Goal: Task Accomplishment & Management: Use online tool/utility

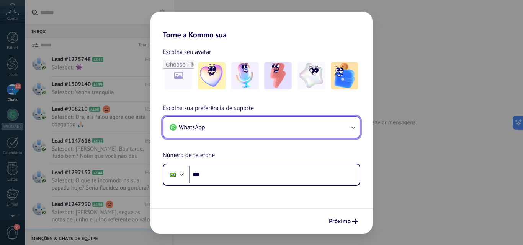
click at [245, 122] on button "WhatsApp" at bounding box center [261, 127] width 196 height 21
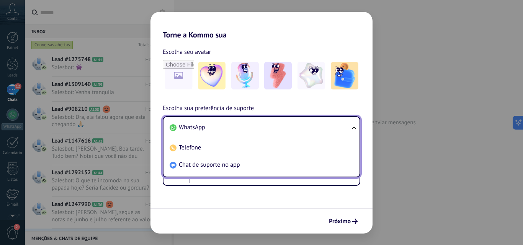
click at [245, 122] on li "WhatsApp" at bounding box center [260, 127] width 187 height 17
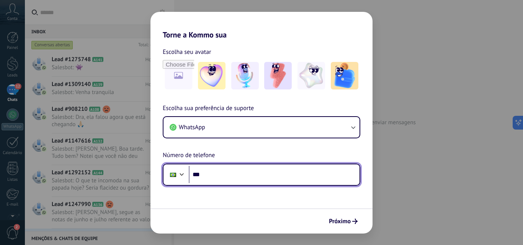
click at [229, 178] on input "***" at bounding box center [274, 175] width 171 height 18
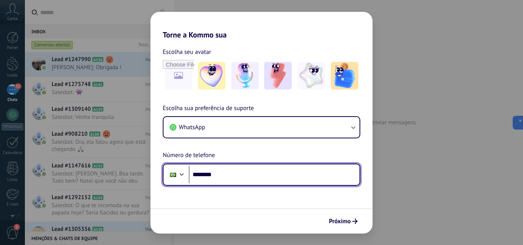
click at [283, 175] on input "********" at bounding box center [274, 175] width 171 height 18
type input "**********"
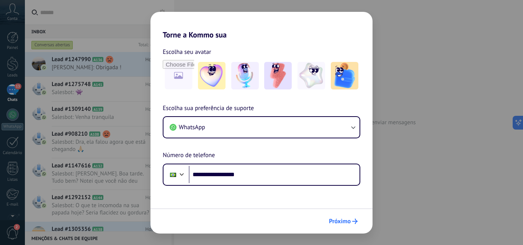
click at [342, 220] on span "Próximo" at bounding box center [340, 221] width 22 height 5
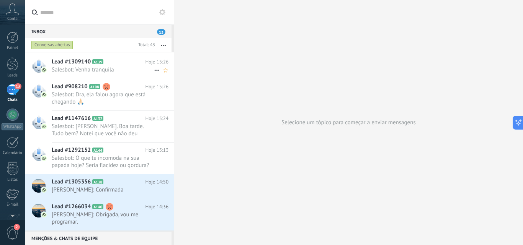
scroll to position [134, 0]
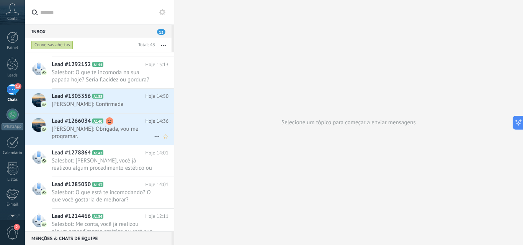
click at [109, 121] on use at bounding box center [110, 122] width 8 height 8
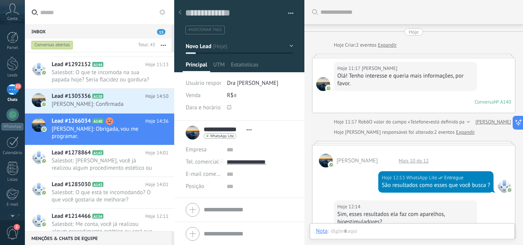
scroll to position [426, 0]
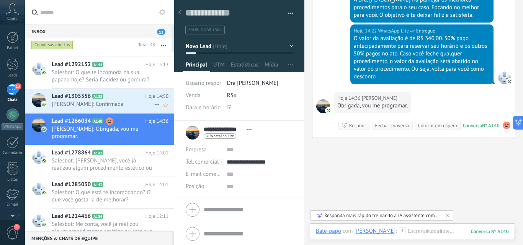
click at [99, 107] on span "Lindiane Oliveira _ Lindi: Confirmada" at bounding box center [103, 104] width 102 height 7
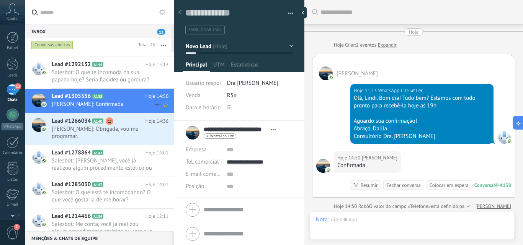
scroll to position [109, 0]
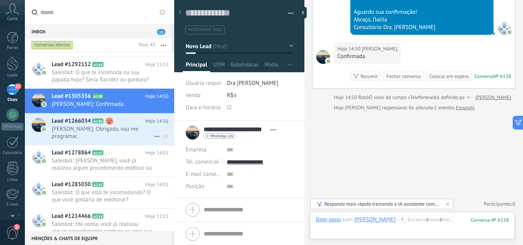
click at [108, 123] on use at bounding box center [110, 122] width 8 height 8
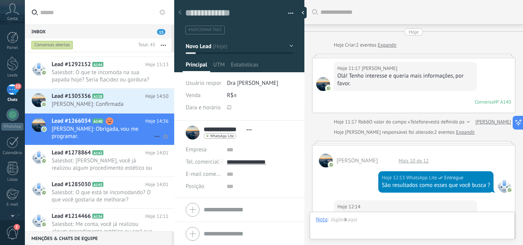
scroll to position [11, 0]
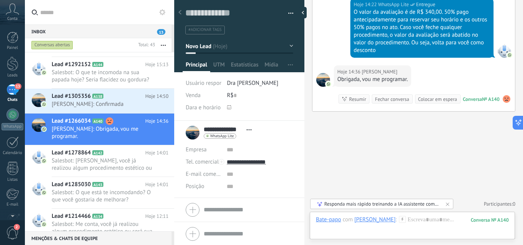
click at [503, 99] on use at bounding box center [507, 99] width 8 height 8
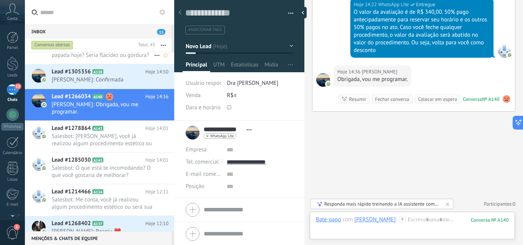
scroll to position [239, 0]
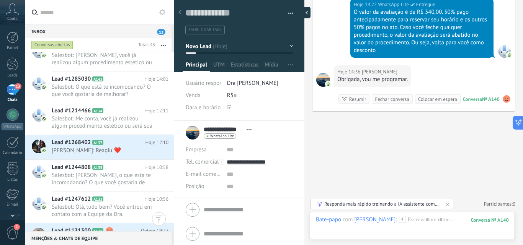
click at [305, 14] on div at bounding box center [304, 12] width 11 height 11
type textarea "**********"
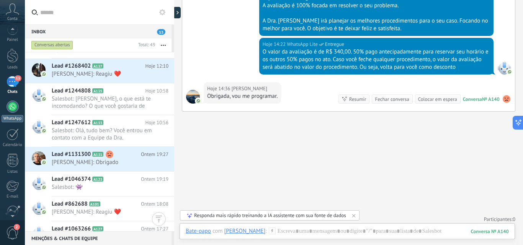
scroll to position [0, 0]
click at [15, 86] on span "13" at bounding box center [18, 86] width 7 height 6
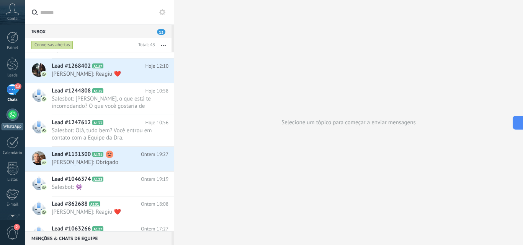
click at [8, 121] on link "WhatsApp" at bounding box center [12, 120] width 25 height 22
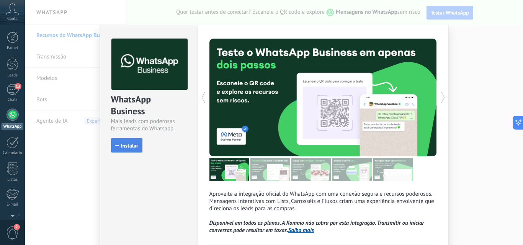
click at [116, 147] on span "Instalar" at bounding box center [126, 145] width 23 height 5
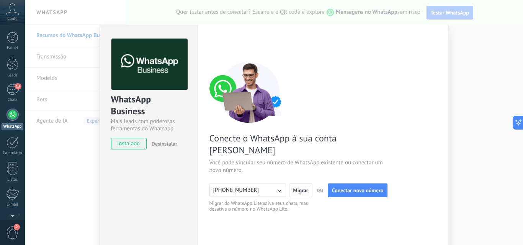
click at [301, 188] on span "Migrar" at bounding box center [300, 190] width 15 height 5
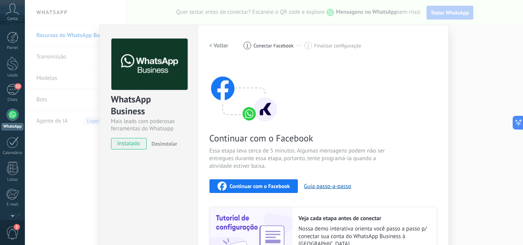
click at [493, 92] on div "WhatsApp Business Mais leads com poderosas ferramentas do Whatsapp instalado De…" at bounding box center [274, 122] width 498 height 245
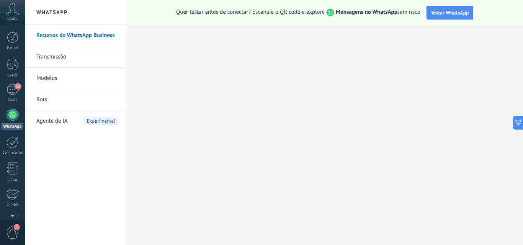
click at [14, 114] on div at bounding box center [13, 115] width 12 height 12
click at [14, 19] on span "Conta" at bounding box center [12, 18] width 10 height 5
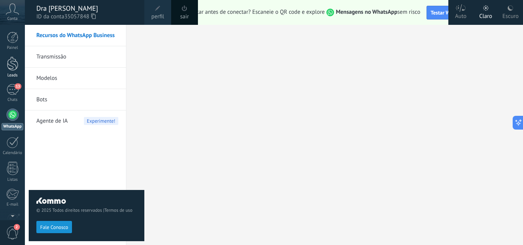
click at [12, 60] on div at bounding box center [12, 64] width 11 height 14
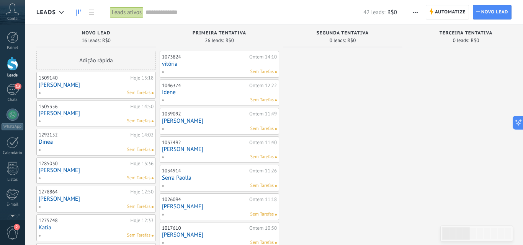
click at [84, 89] on div "1309140 Hoje 15:18 Juliana Marinho Sem Tarefas" at bounding box center [96, 85] width 115 height 22
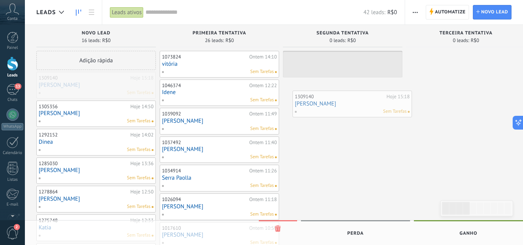
drag, startPoint x: 84, startPoint y: 89, endPoint x: 340, endPoint y: 108, distance: 256.8
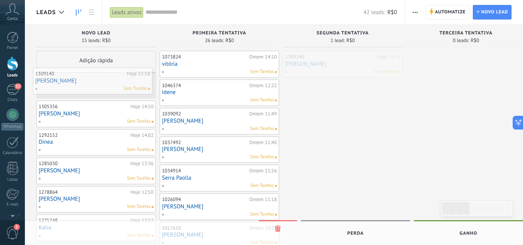
drag, startPoint x: 337, startPoint y: 71, endPoint x: 88, endPoint y: 89, distance: 250.3
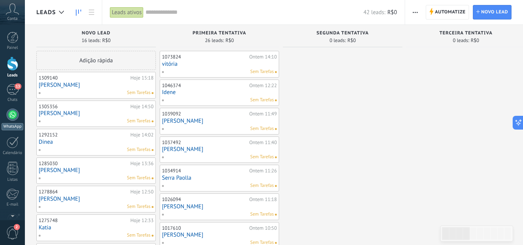
click at [11, 121] on div at bounding box center [13, 115] width 12 height 12
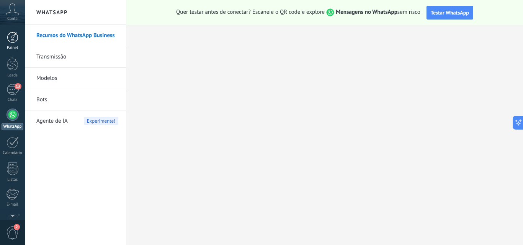
click at [15, 43] on div at bounding box center [12, 37] width 11 height 11
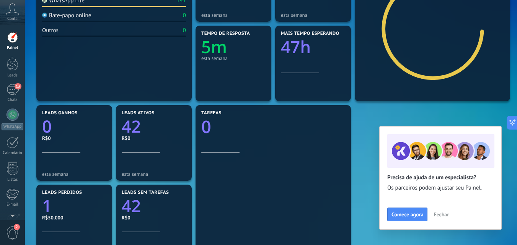
scroll to position [191, 0]
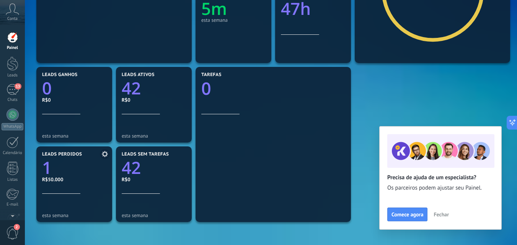
click at [70, 167] on icon "1" at bounding box center [74, 165] width 64 height 17
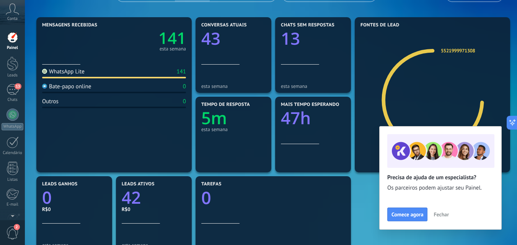
scroll to position [44, 0]
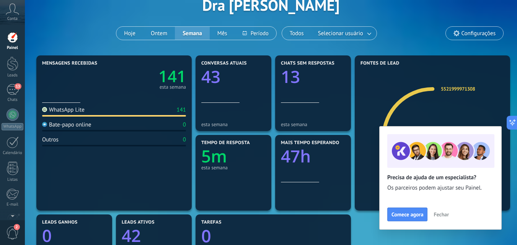
click at [224, 169] on div "esta semana" at bounding box center [233, 168] width 64 height 6
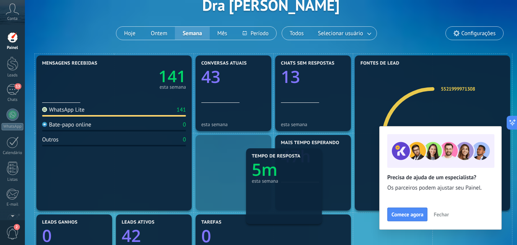
drag, startPoint x: 224, startPoint y: 169, endPoint x: 275, endPoint y: 183, distance: 52.3
click at [275, 183] on div "Mais tempo esperando 47h" at bounding box center [313, 173] width 80 height 80
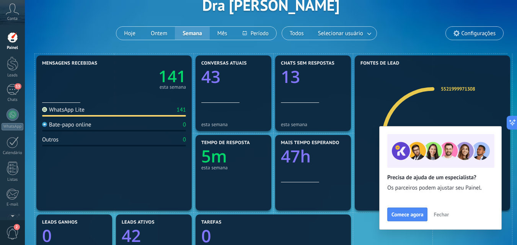
click at [312, 191] on section "Mais tempo esperando 47h" at bounding box center [313, 173] width 76 height 76
click at [273, 174] on div "Tempo de resposta 5m esta semana" at bounding box center [234, 173] width 80 height 80
click at [226, 38] on button "Mês" at bounding box center [222, 33] width 25 height 13
click at [200, 31] on button "Semana" at bounding box center [192, 33] width 35 height 13
click at [153, 33] on button "Ontem" at bounding box center [159, 33] width 32 height 13
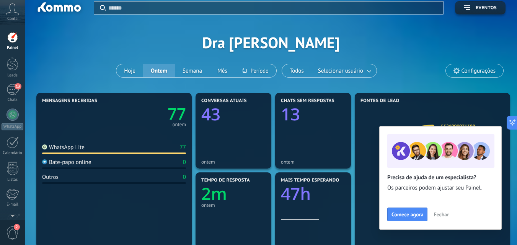
scroll to position [5, 0]
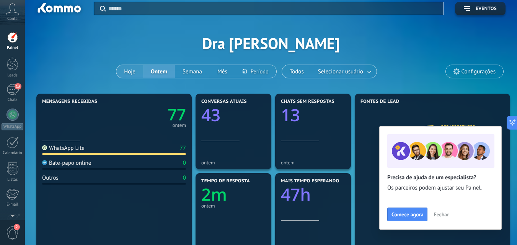
click at [121, 72] on button "Hoje" at bounding box center [129, 71] width 27 height 13
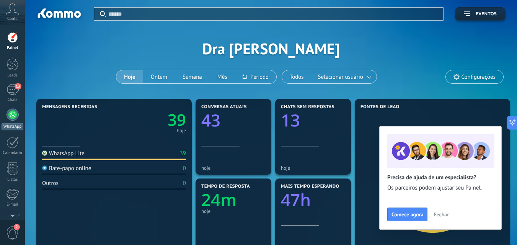
click at [11, 109] on div at bounding box center [13, 115] width 12 height 12
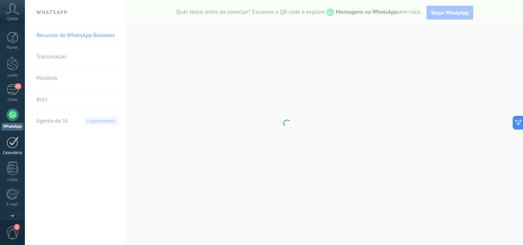
click at [16, 144] on div at bounding box center [13, 143] width 12 height 12
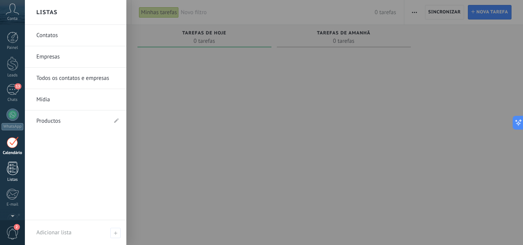
click at [13, 174] on div at bounding box center [12, 168] width 11 height 13
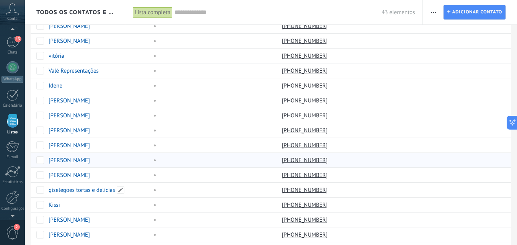
scroll to position [230, 0]
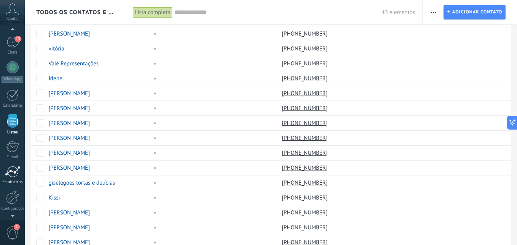
click at [16, 175] on div at bounding box center [12, 171] width 15 height 11
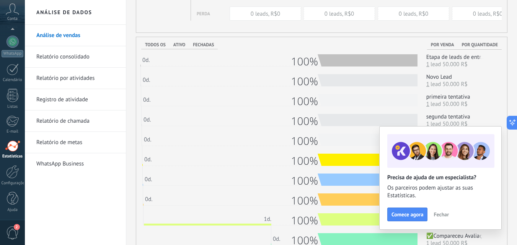
scroll to position [114, 0]
